Goal: Task Accomplishment & Management: Use online tool/utility

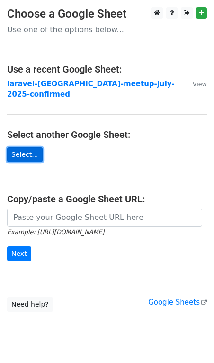
click at [31, 148] on link "Select..." at bounding box center [25, 155] width 36 height 15
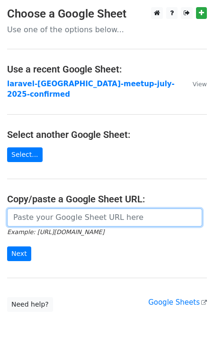
click at [37, 209] on input "url" at bounding box center [104, 218] width 195 height 18
paste input "https://docs.google.com/spreadsheets/d/149CxEIC6ZM9PqLybeawsOMjyVvuVK6fOd7ZcZTy…"
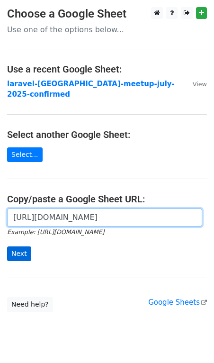
type input "https://docs.google.com/spreadsheets/d/149CxEIC6ZM9PqLybeawsOMjyVvuVK6fOd7ZcZTy…"
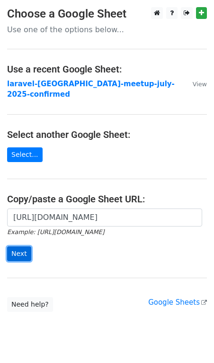
scroll to position [0, 0]
click at [21, 247] on input "Next" at bounding box center [19, 254] width 24 height 15
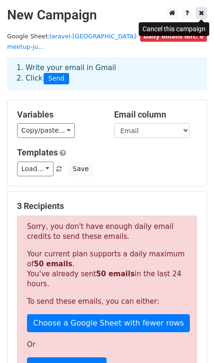
click at [202, 14] on icon at bounding box center [201, 12] width 5 height 7
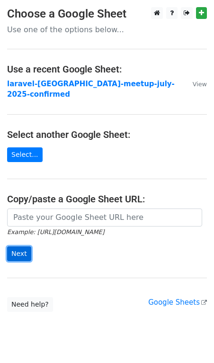
click at [15, 247] on input "Next" at bounding box center [19, 254] width 24 height 15
click at [51, 180] on main "Choose a Google Sheet Use one of the options below... Use a recent Google Sheet…" at bounding box center [107, 159] width 214 height 305
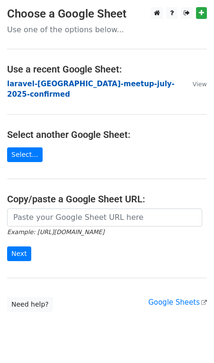
click at [51, 83] on strong "laravel-ahmedabad-meetup-july-2025-confirmed" at bounding box center [91, 89] width 168 height 19
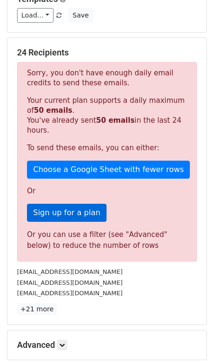
scroll to position [248, 0]
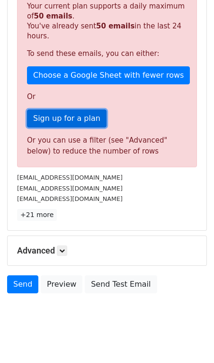
click at [54, 110] on link "Sign up for a plan" at bounding box center [67, 119] width 80 height 18
